Goal: Information Seeking & Learning: Learn about a topic

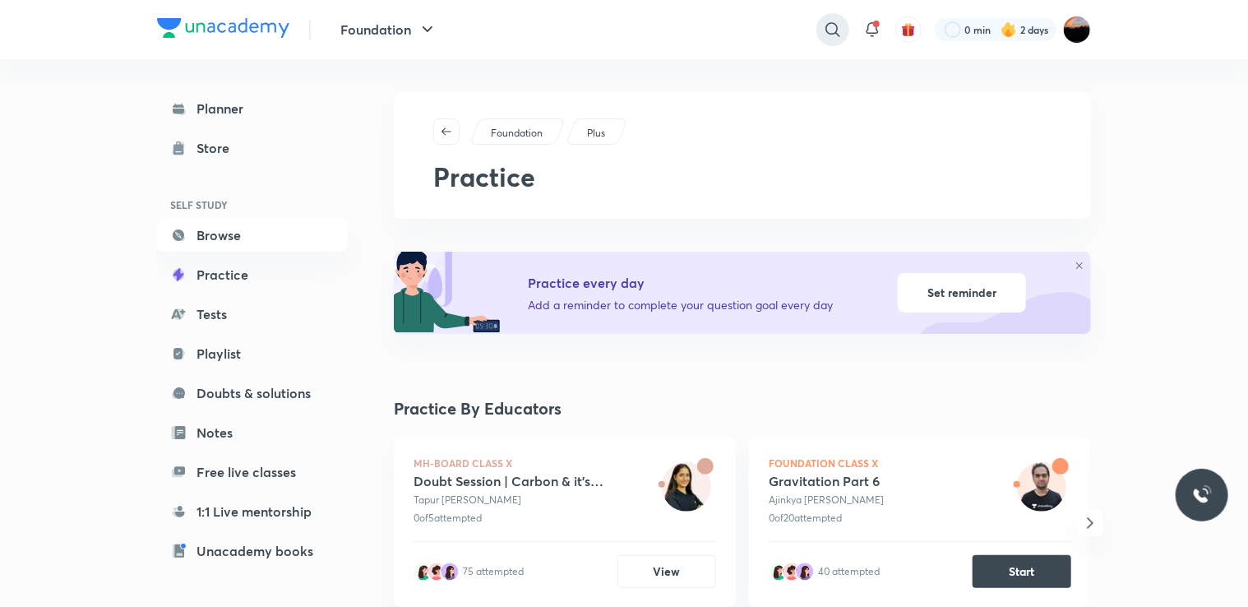
click at [835, 35] on icon at bounding box center [832, 29] width 14 height 14
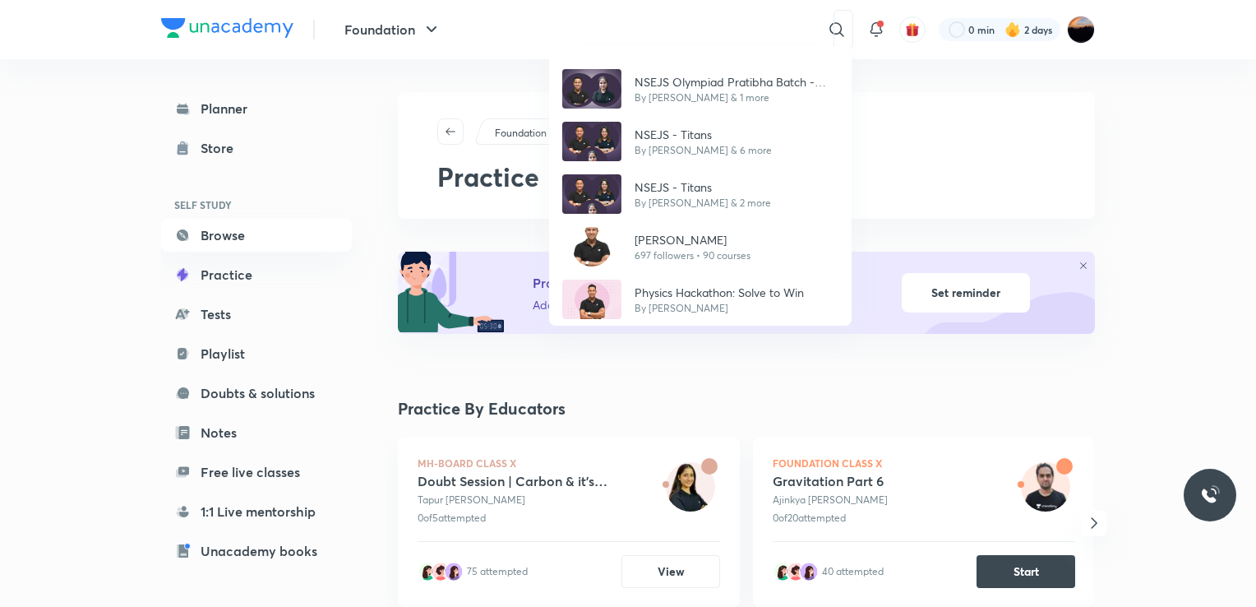
click at [701, 29] on div "NSEJS Olympiad Pratibha Batch - 2025 By [PERSON_NAME] & 1 more NSEJS - Titans B…" at bounding box center [628, 303] width 1256 height 607
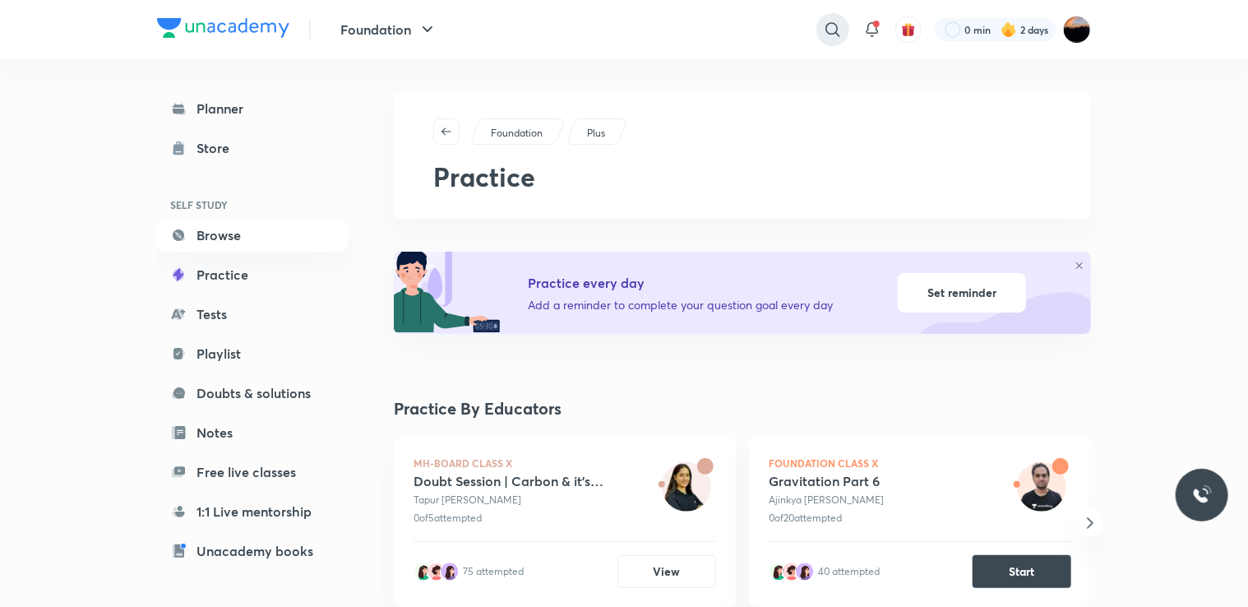
click at [823, 33] on icon at bounding box center [833, 30] width 20 height 20
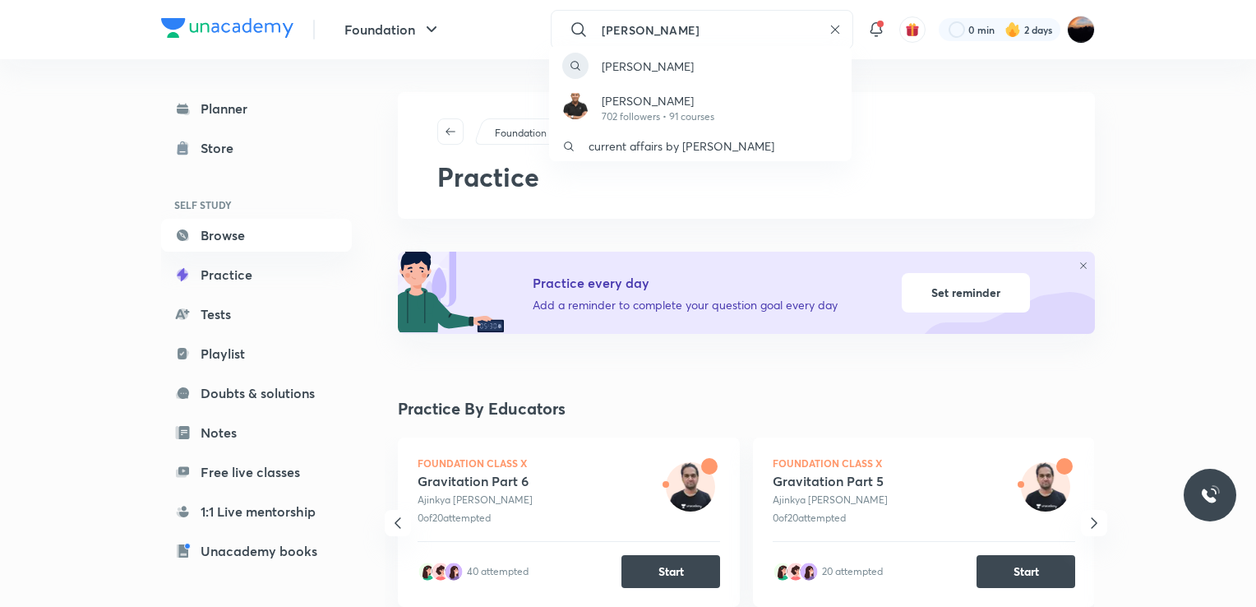
type input "[PERSON_NAME]"
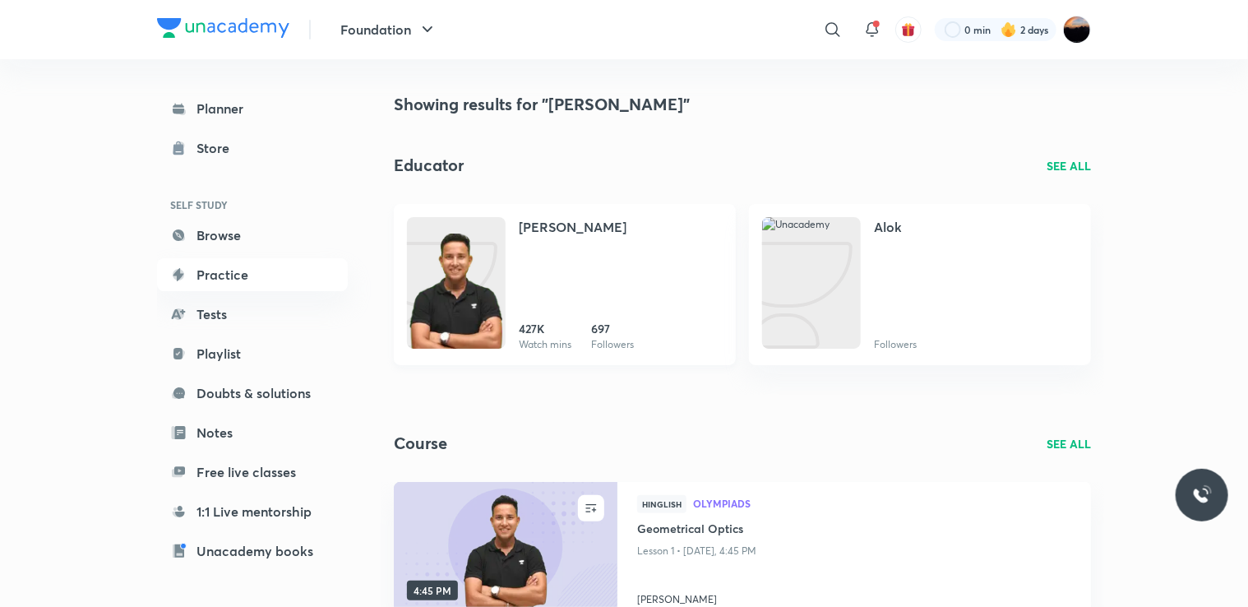
click at [609, 261] on div "[PERSON_NAME] 427K Watch mins 697 Followers" at bounding box center [621, 284] width 204 height 135
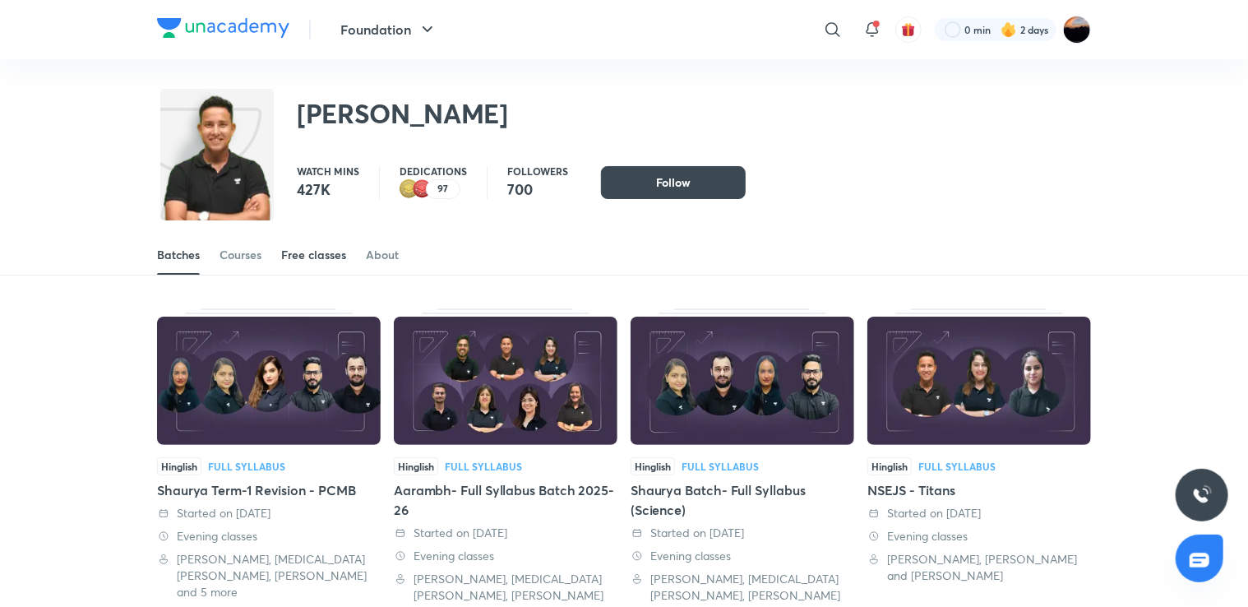
click at [301, 258] on div "Free classes" at bounding box center [313, 255] width 65 height 16
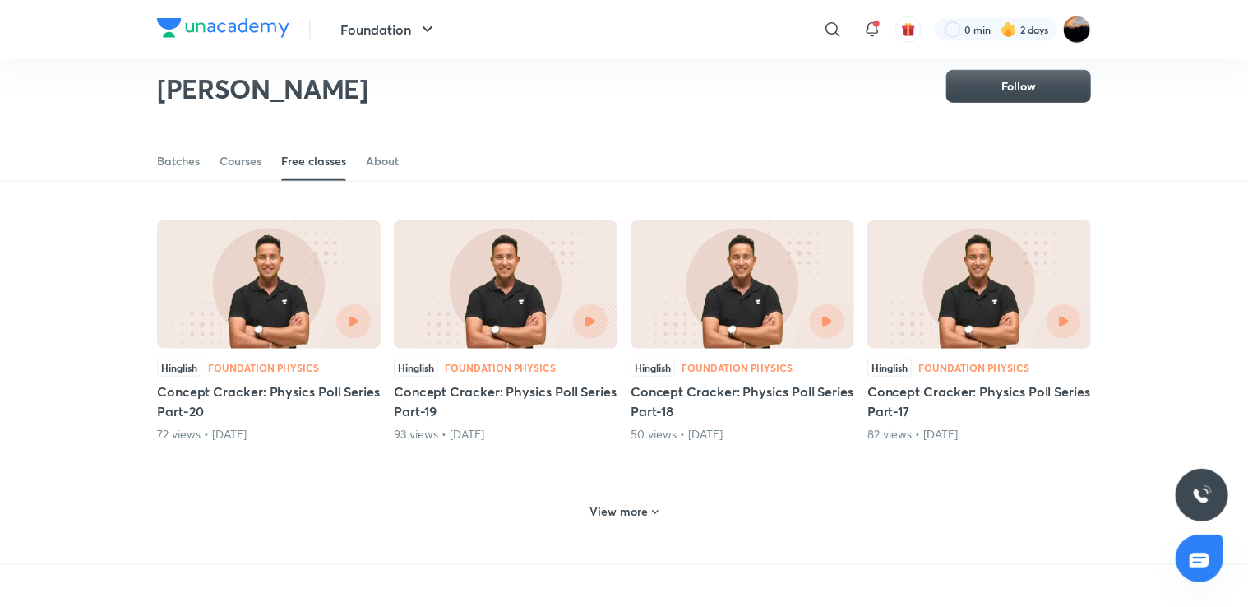
scroll to position [642, 0]
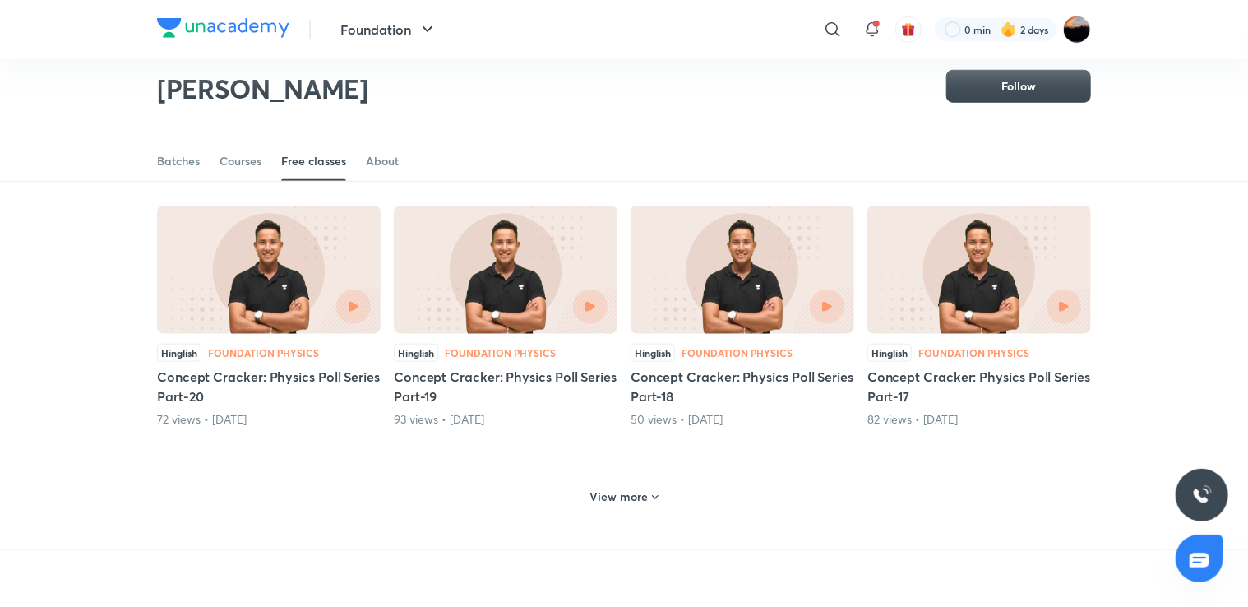
click at [626, 488] on h6 "View more" at bounding box center [619, 496] width 58 height 16
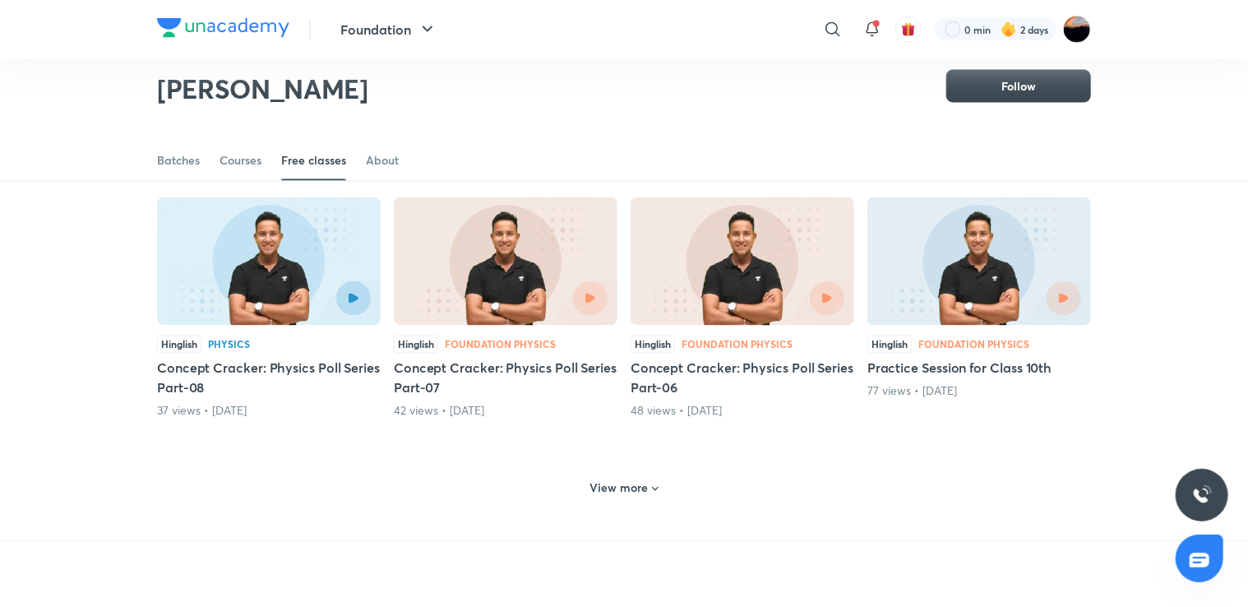
scroll to position [1467, 0]
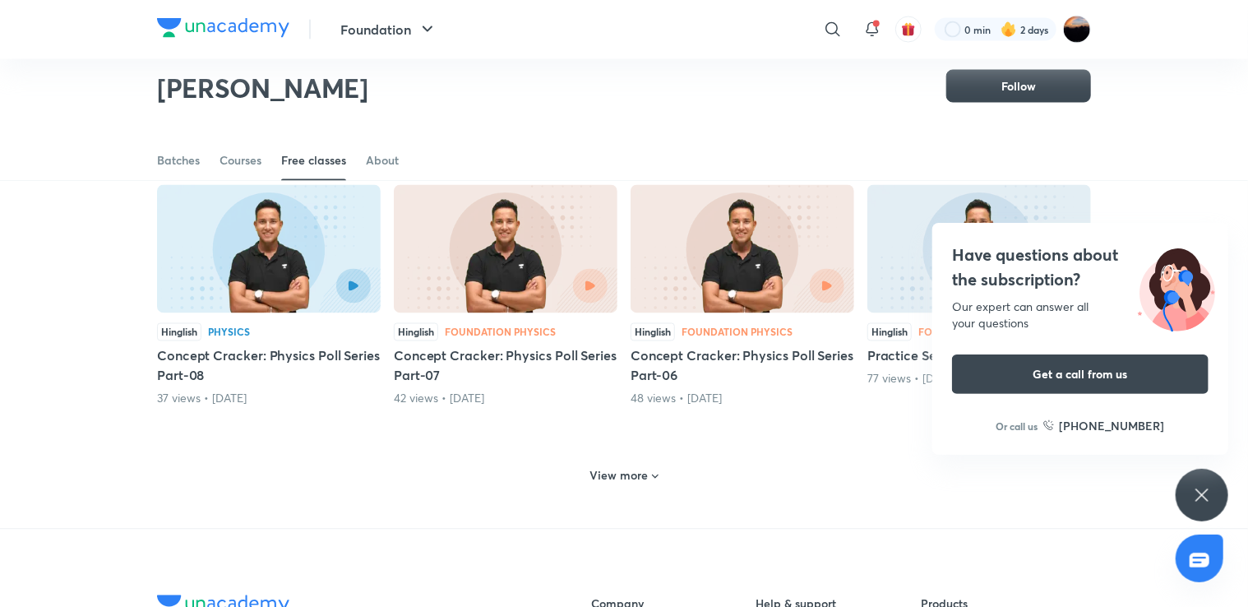
click at [627, 459] on div "View more" at bounding box center [624, 474] width 934 height 43
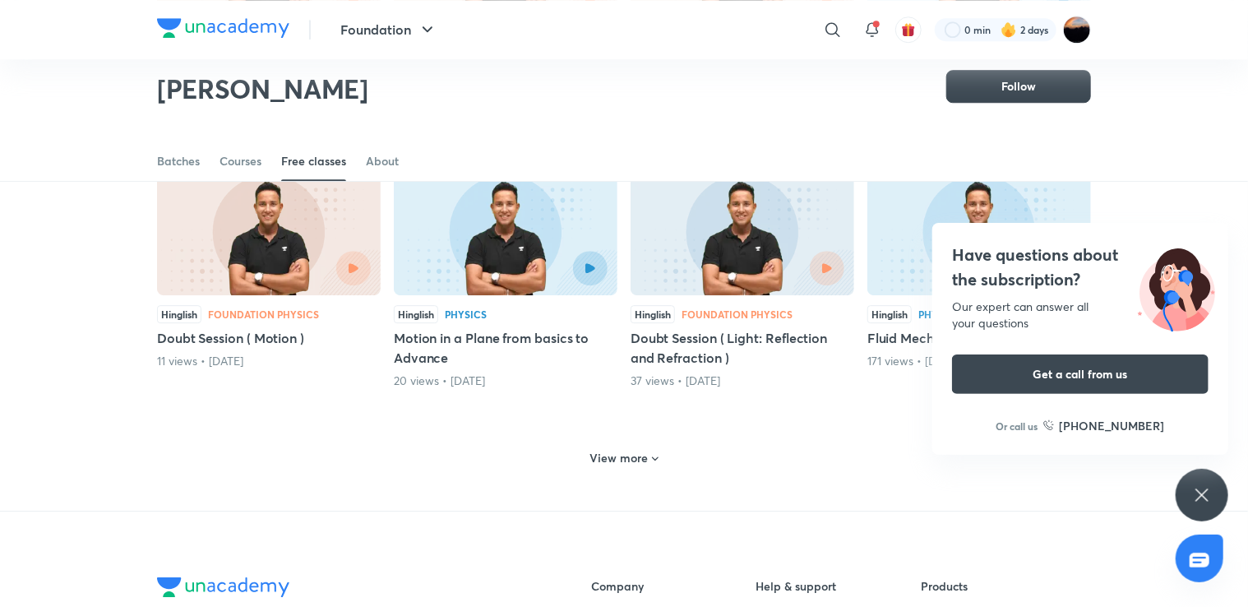
scroll to position [2288, 0]
click at [627, 459] on h6 "View more" at bounding box center [619, 458] width 58 height 16
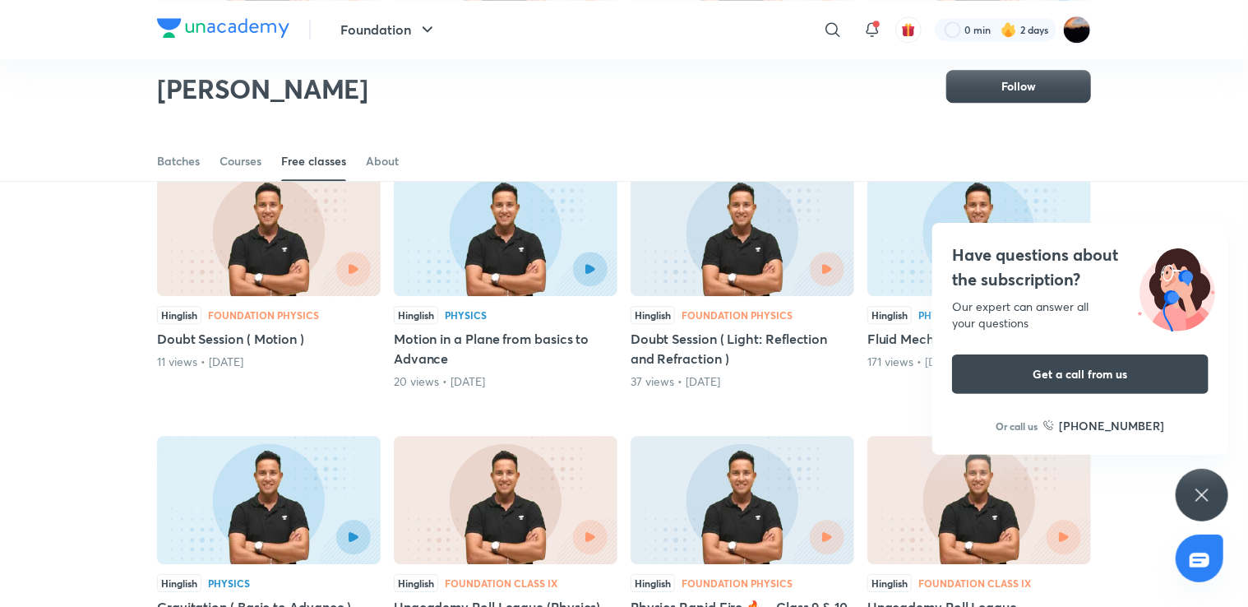
click at [566, 277] on div at bounding box center [557, 269] width 102 height 35
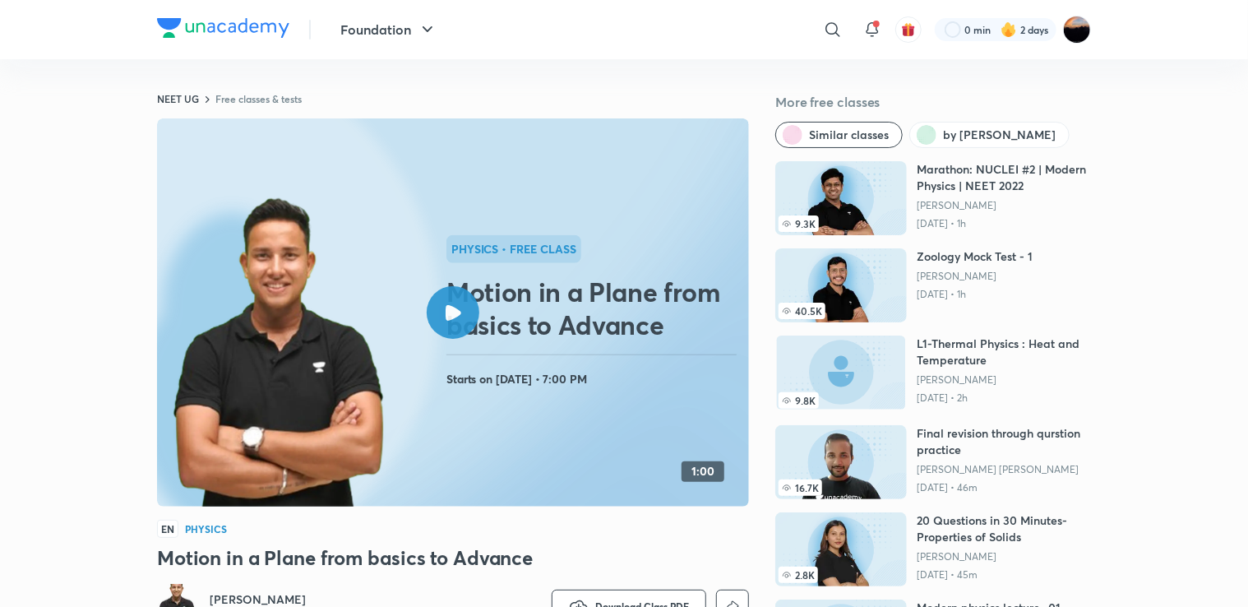
click at [451, 320] on icon at bounding box center [454, 313] width 16 height 16
click at [454, 313] on icon at bounding box center [454, 313] width 16 height 16
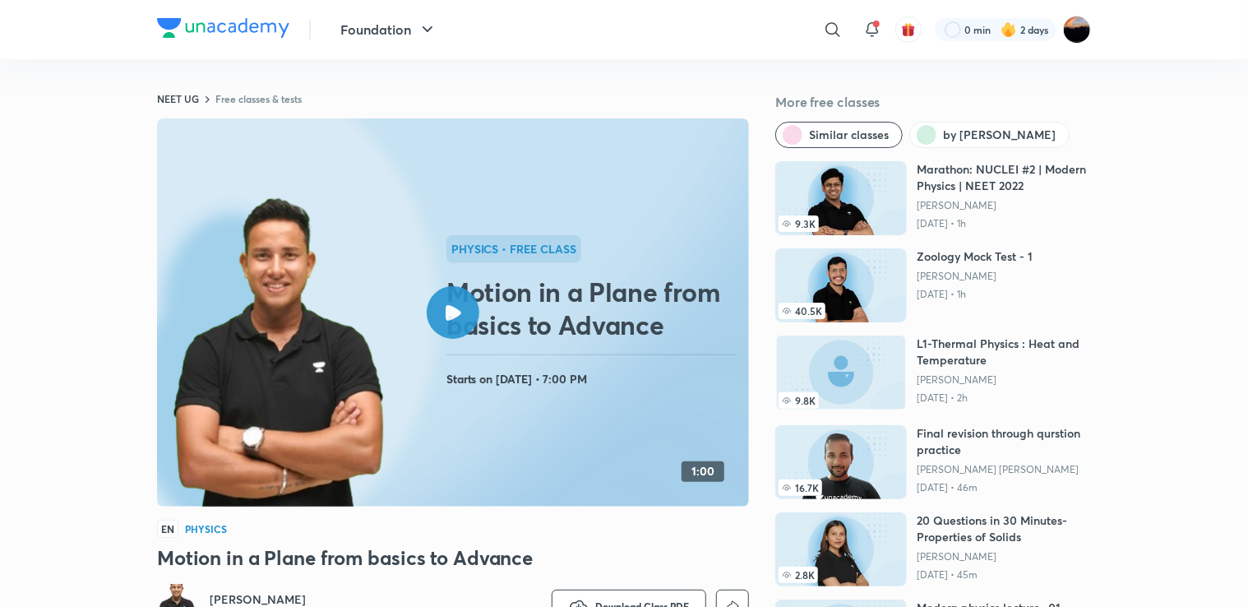
click at [454, 313] on icon at bounding box center [454, 313] width 16 height 16
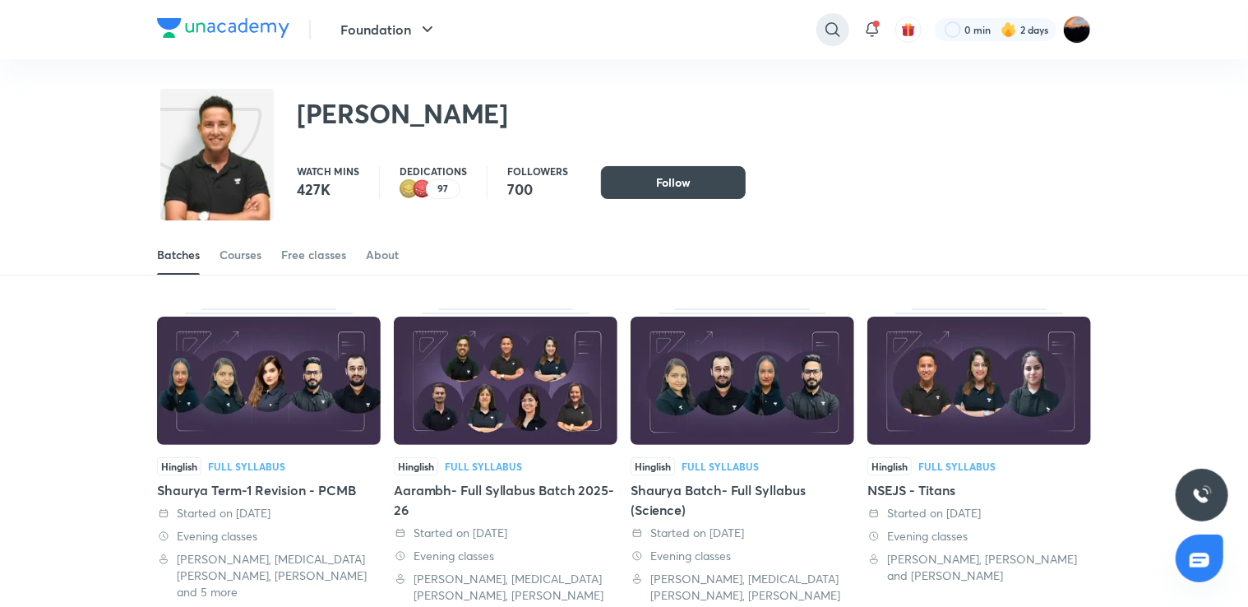
click at [843, 37] on div at bounding box center [832, 29] width 33 height 33
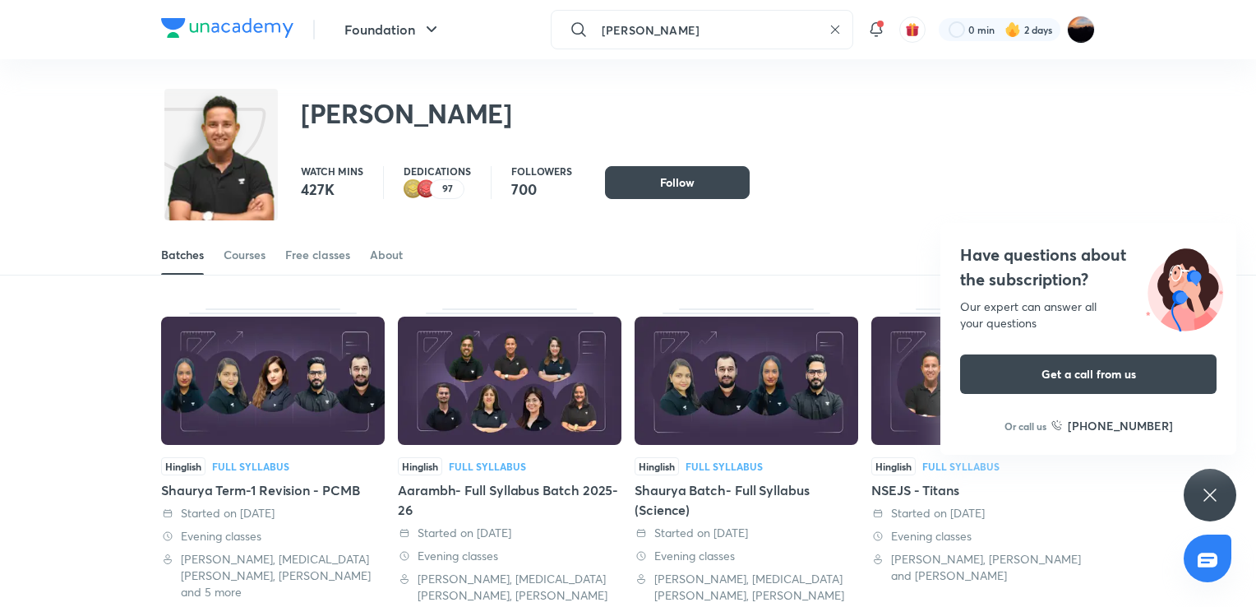
type input "[PERSON_NAME]"
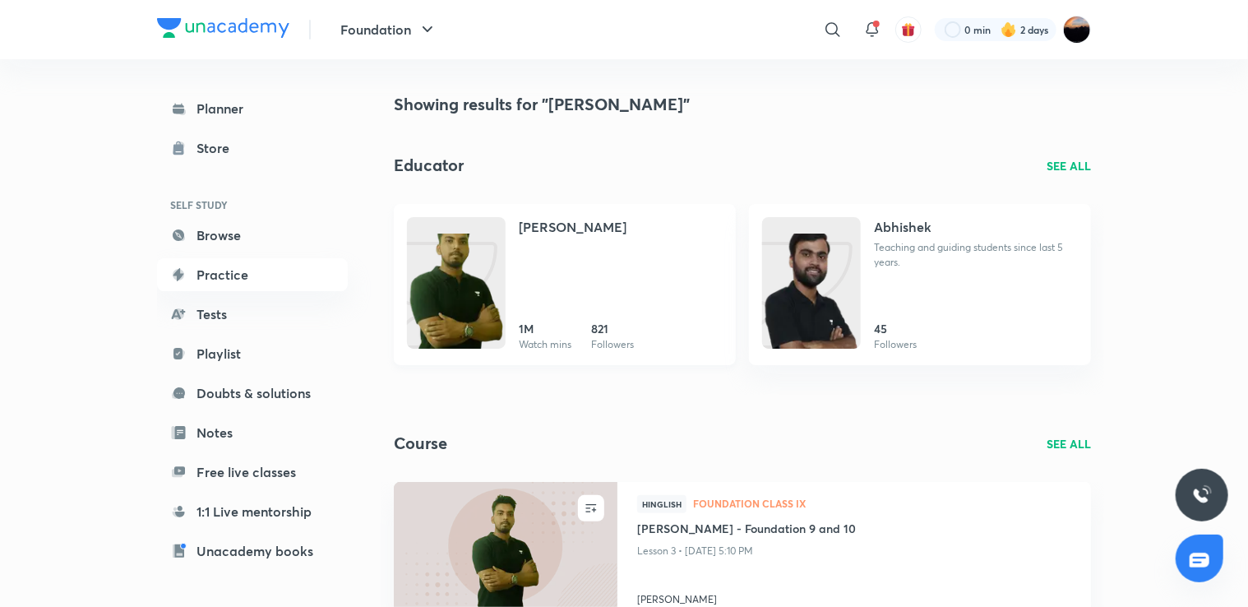
click at [581, 259] on div "[PERSON_NAME] 1M Watch mins 821 Followers" at bounding box center [621, 284] width 204 height 135
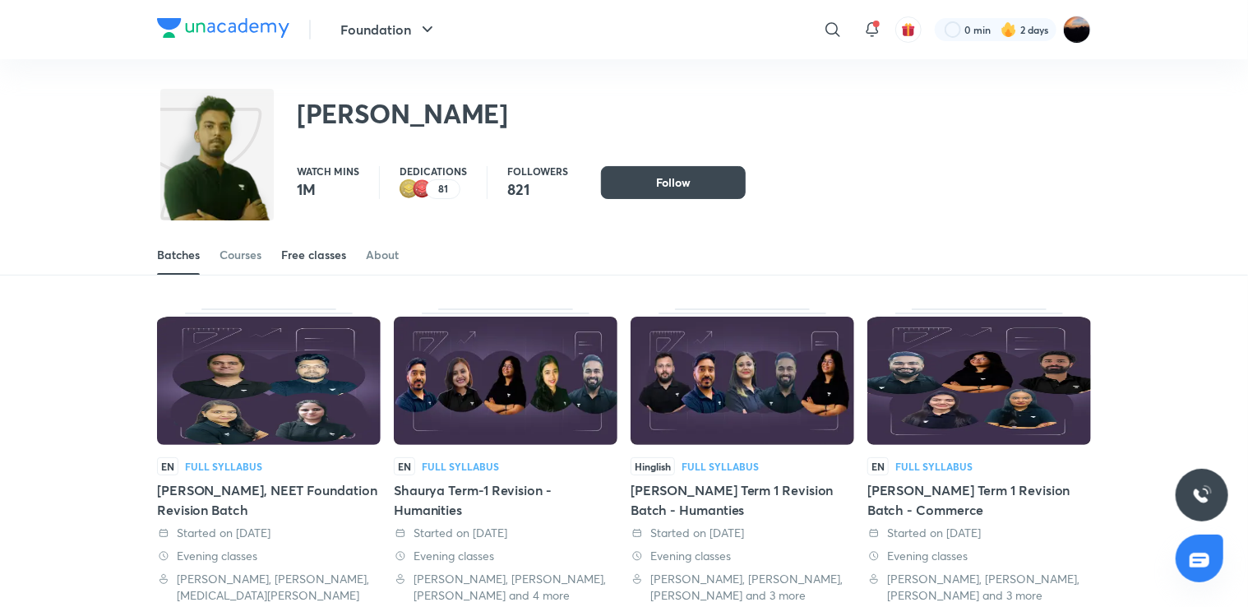
click at [316, 251] on div "Free classes" at bounding box center [313, 255] width 65 height 16
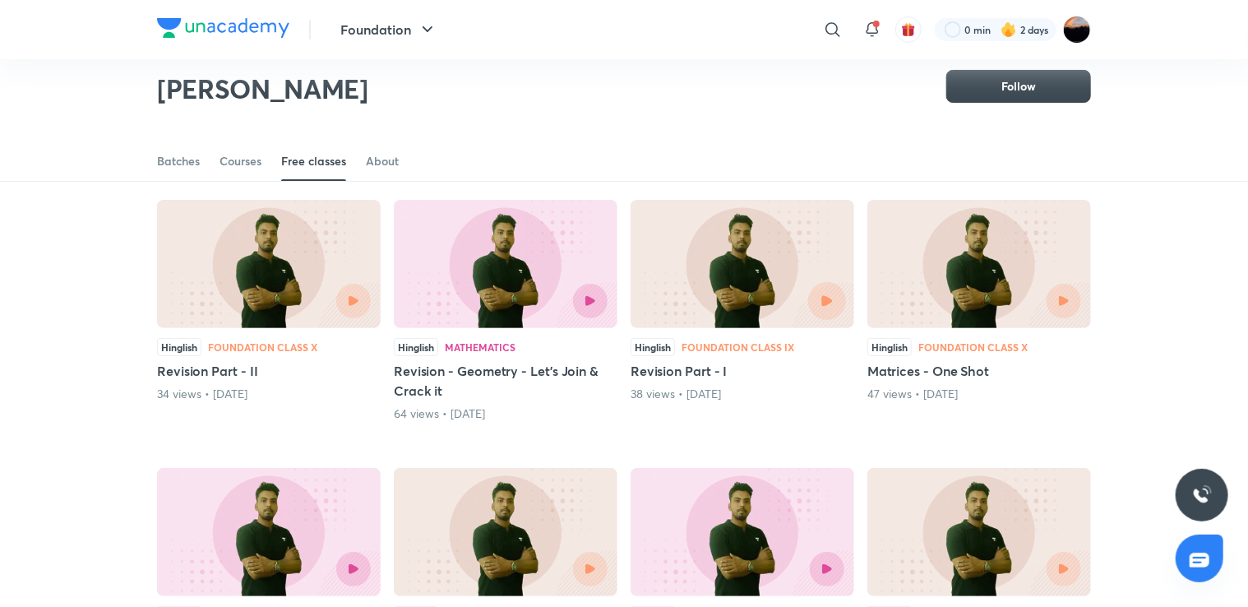
scroll to position [109, 0]
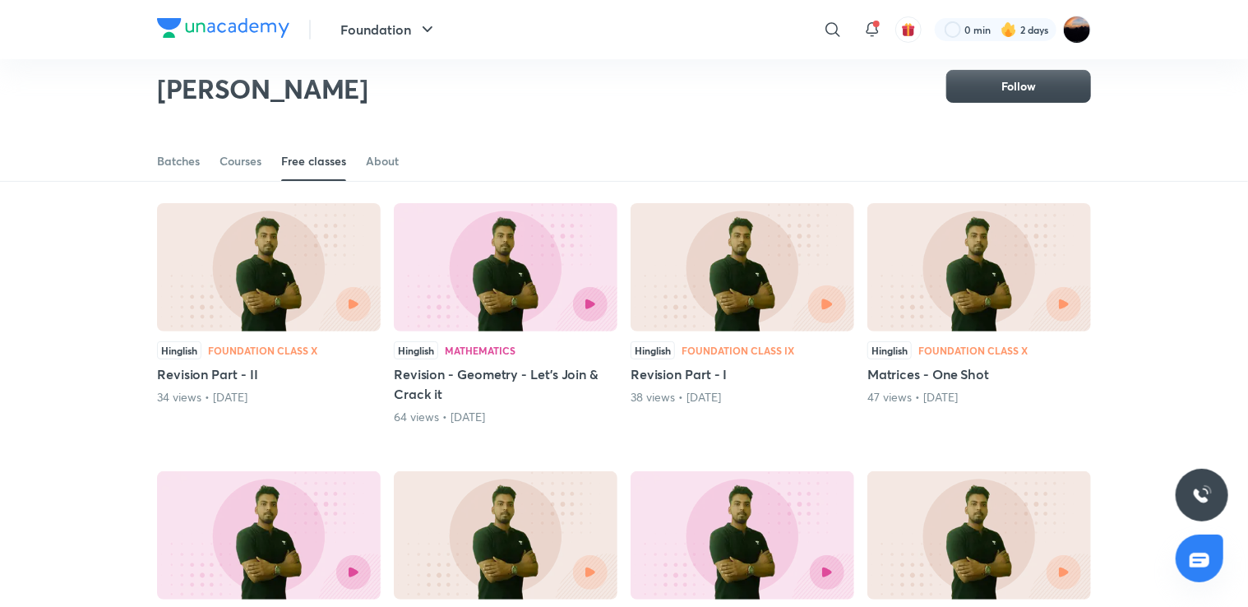
click at [822, 294] on button "button" at bounding box center [827, 304] width 38 height 38
